Goal: Transaction & Acquisition: Purchase product/service

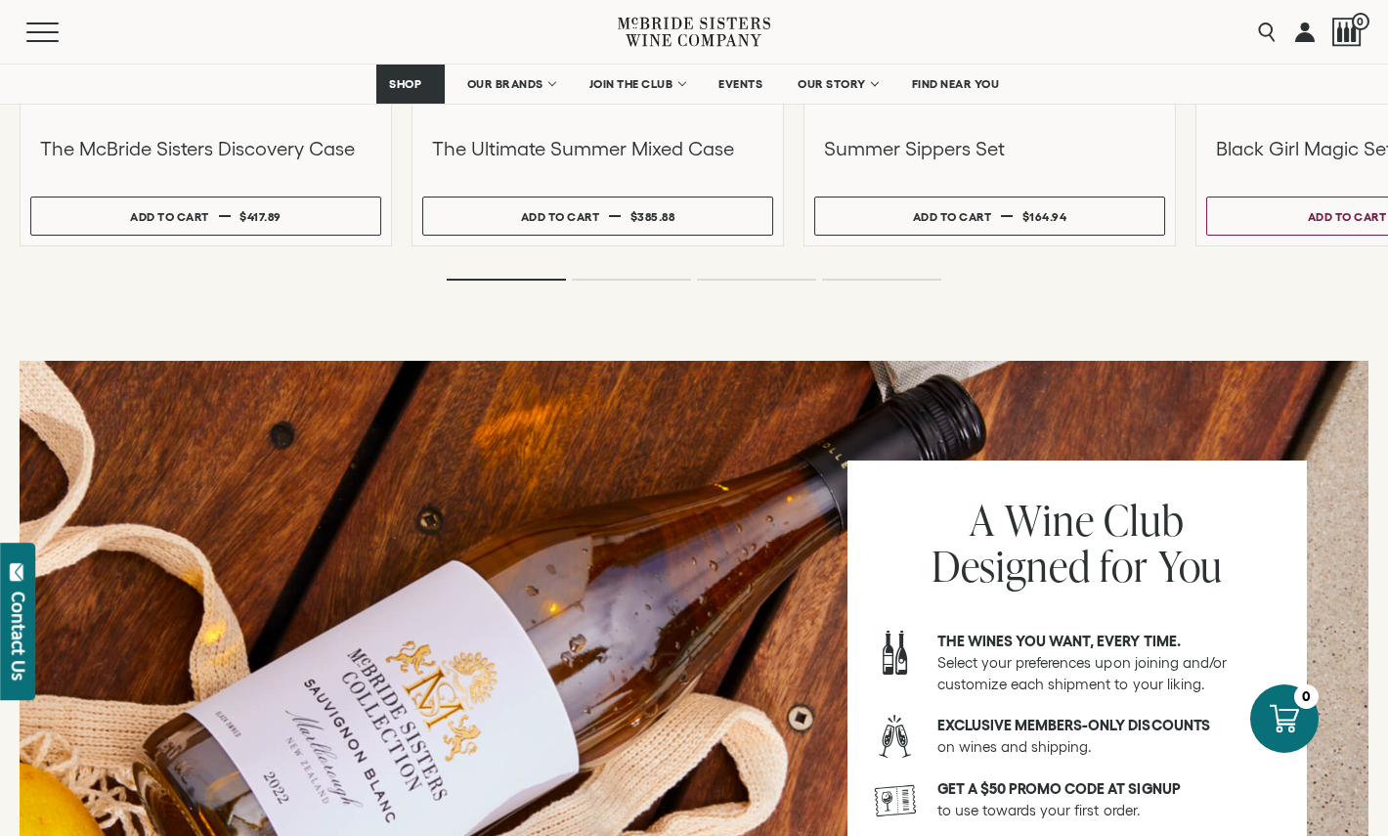
scroll to position [1580, 0]
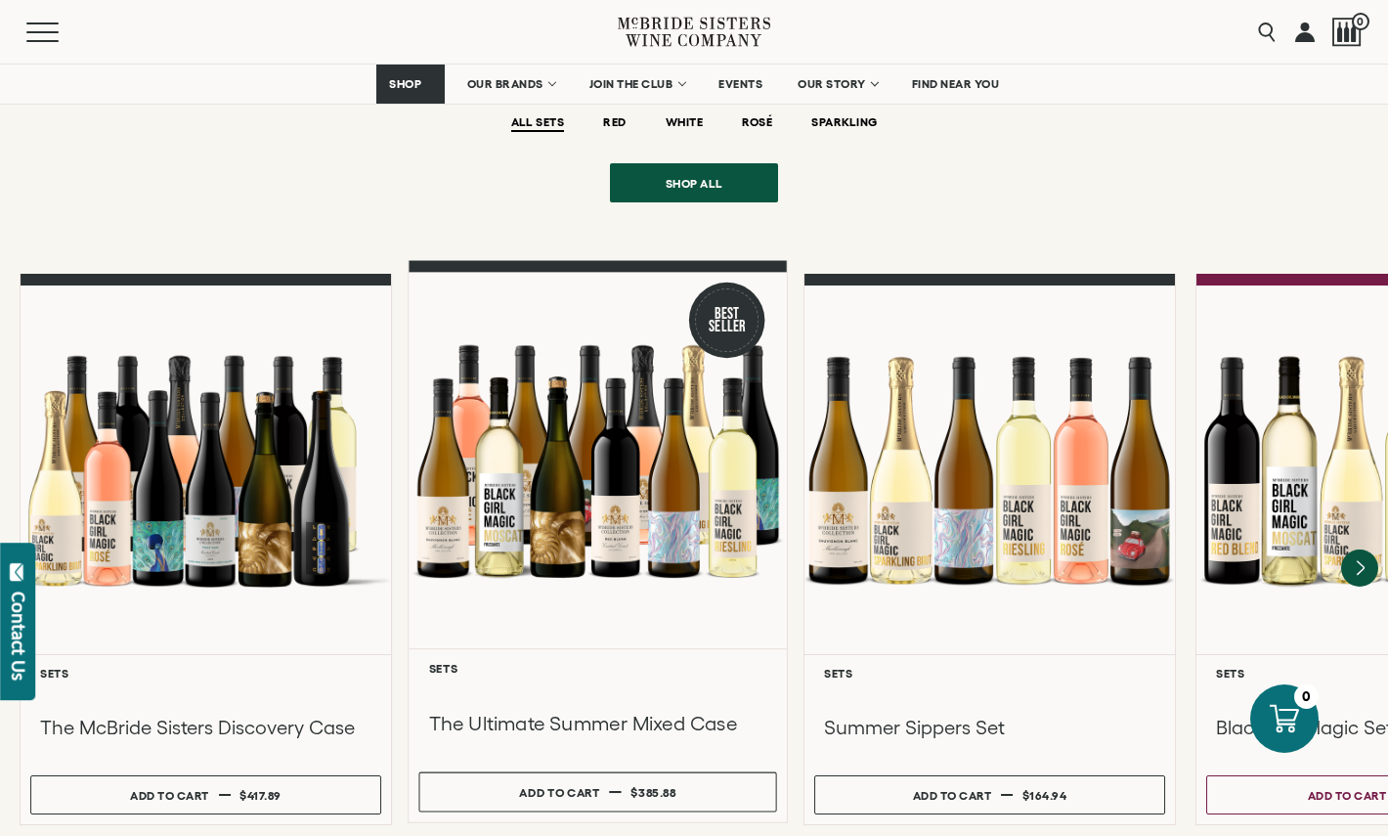
click at [630, 404] on div at bounding box center [598, 461] width 378 height 376
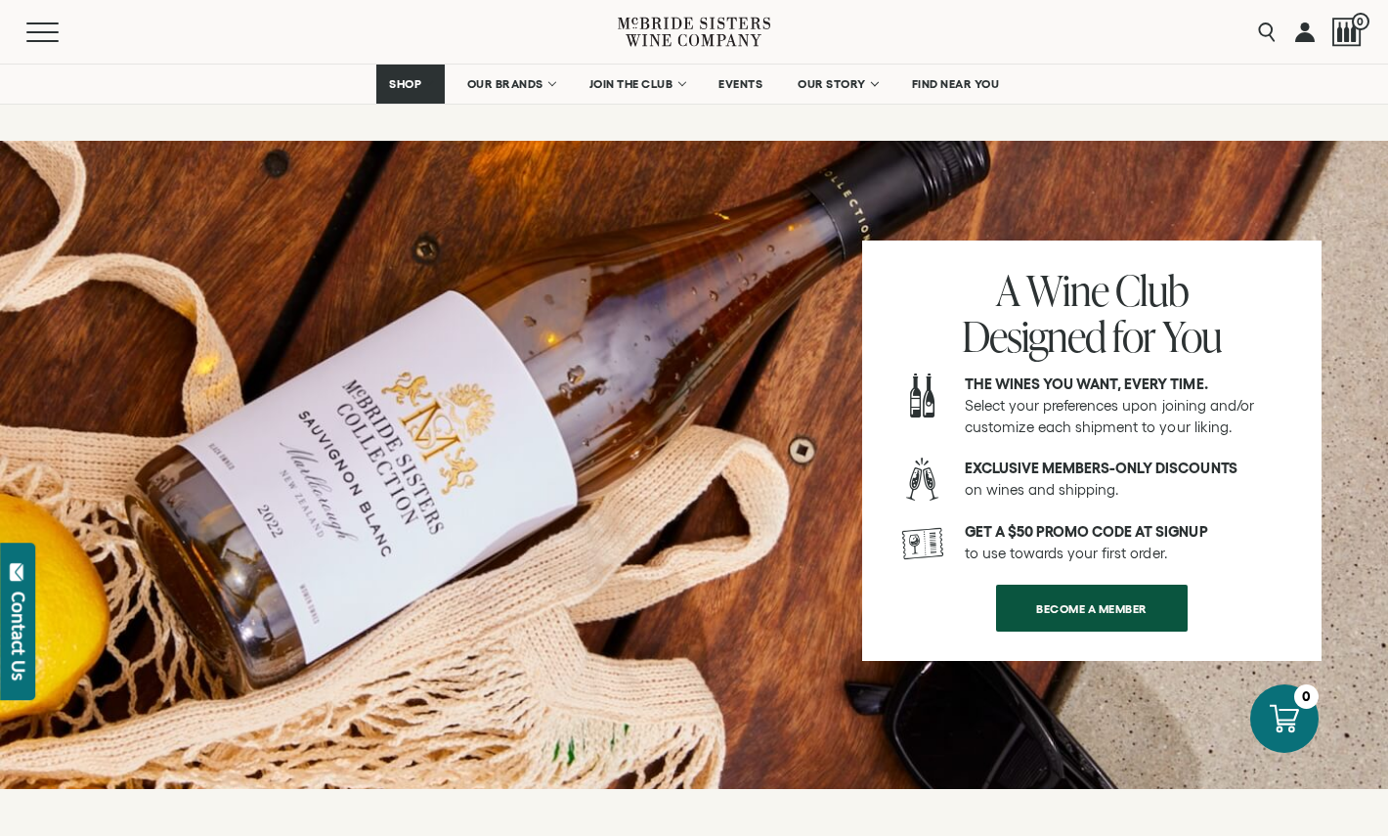
scroll to position [3120, 0]
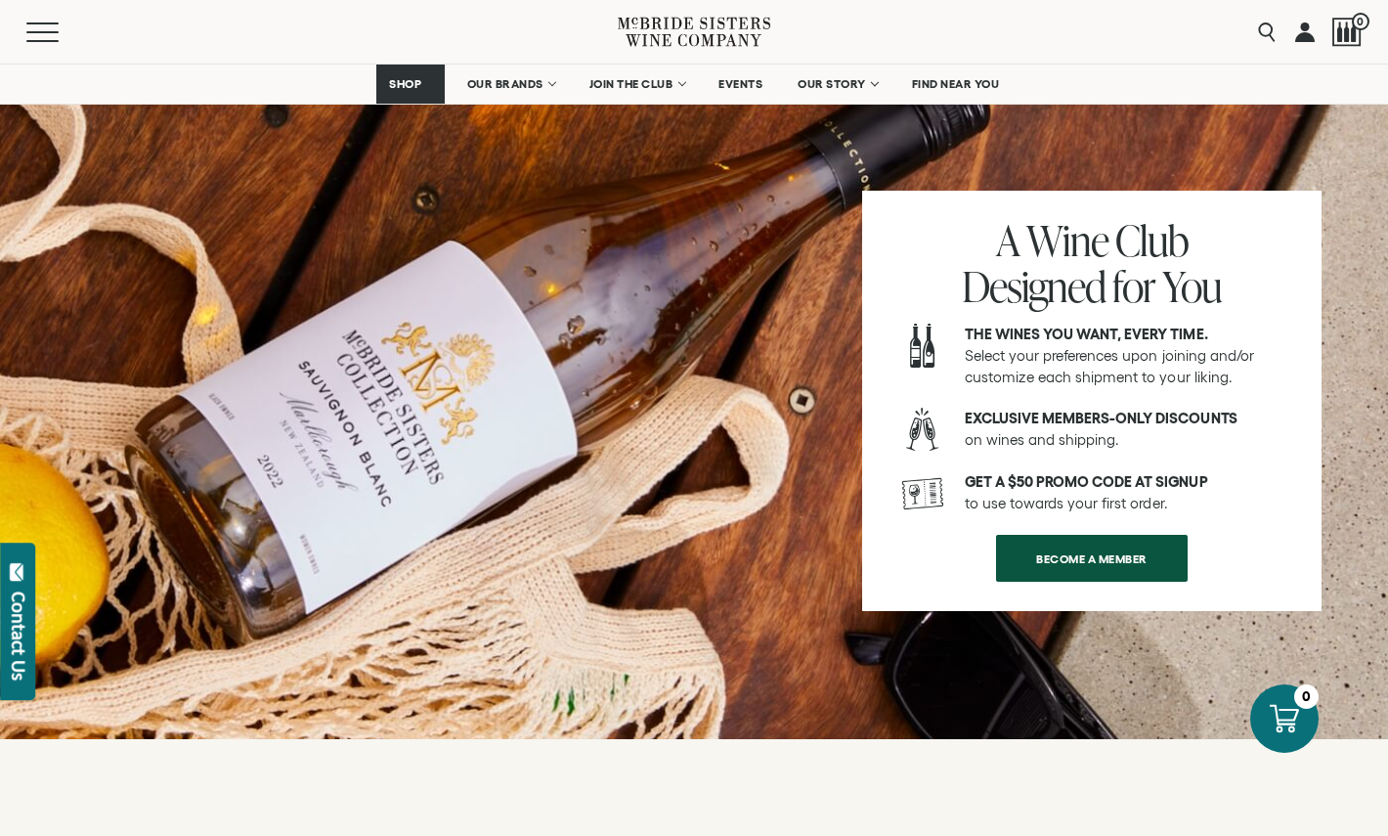
click at [709, 27] on icon at bounding box center [694, 32] width 152 height 56
